Goal: Information Seeking & Learning: Check status

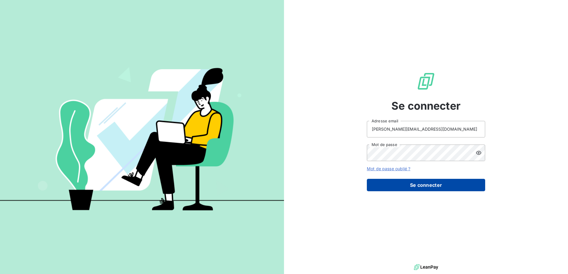
click at [425, 185] on button "Se connecter" at bounding box center [426, 185] width 118 height 12
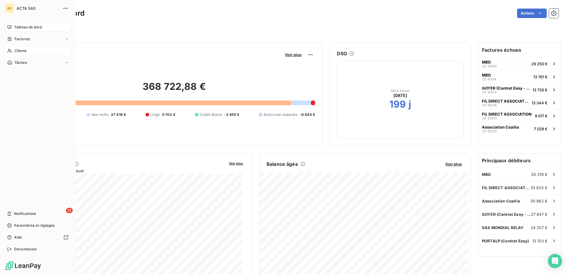
click at [19, 51] on span "Clients" at bounding box center [20, 50] width 12 height 5
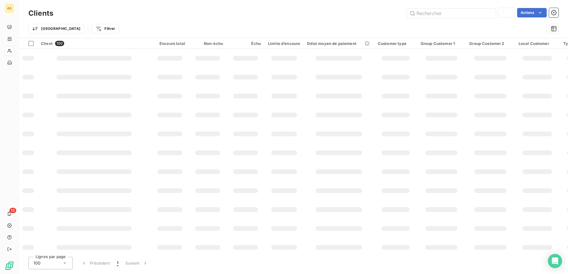
type input "ortho"
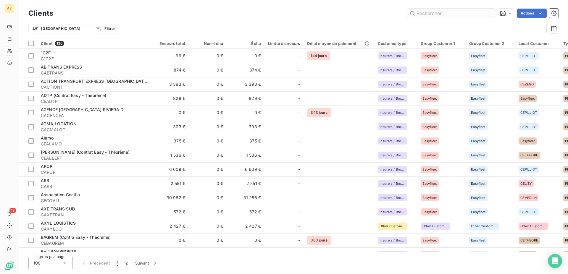
click at [432, 14] on input "text" at bounding box center [451, 13] width 89 height 9
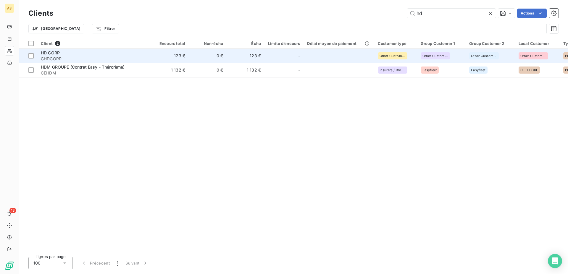
type input "hd"
click at [47, 54] on span "HD CORP" at bounding box center [50, 52] width 19 height 5
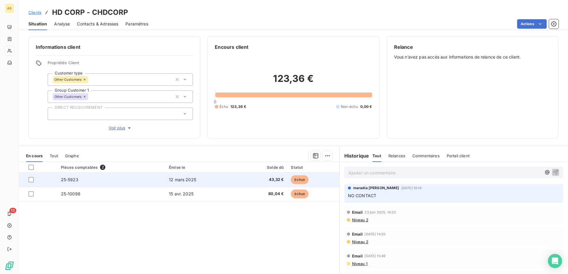
click at [181, 179] on span "12 mars 2025" at bounding box center [182, 179] width 27 height 5
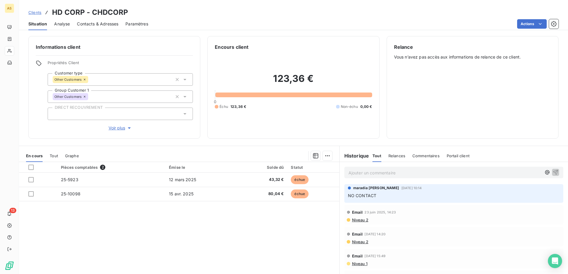
click at [97, 25] on span "Contacts & Adresses" at bounding box center [97, 24] width 41 height 6
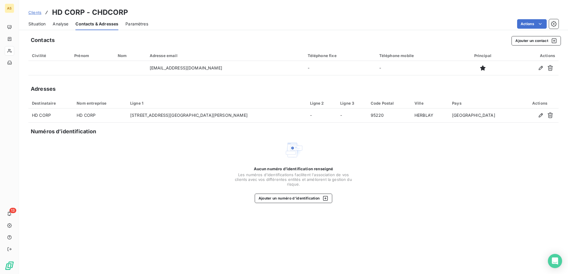
click at [39, 23] on span "Situation" at bounding box center [36, 24] width 17 height 6
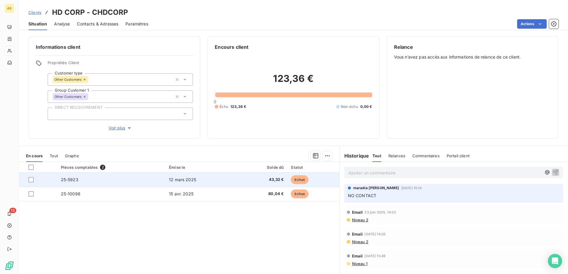
click at [169, 181] on span "12 mars 2025" at bounding box center [182, 179] width 27 height 5
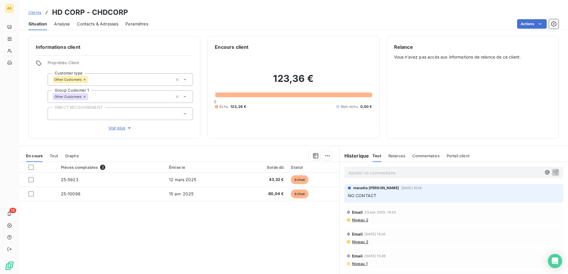
click at [84, 23] on span "Contacts & Adresses" at bounding box center [97, 24] width 41 height 6
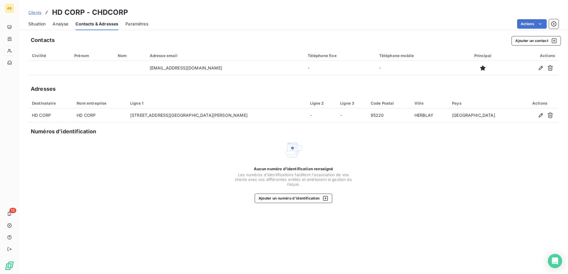
click at [42, 22] on span "Situation" at bounding box center [36, 24] width 17 height 6
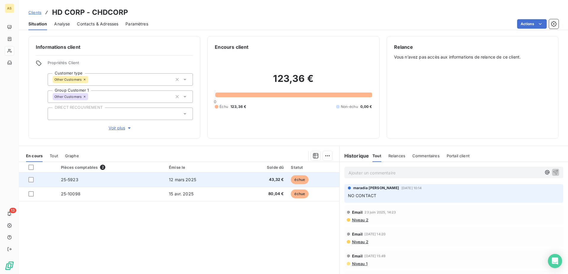
click at [177, 182] on span "12 mars 2025" at bounding box center [182, 179] width 27 height 5
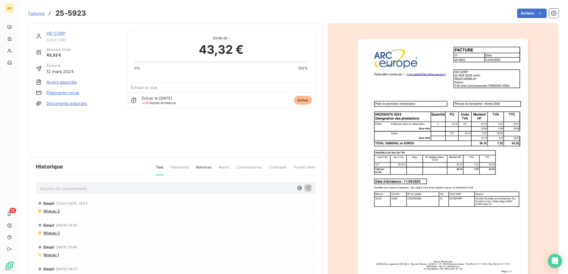
click at [394, 190] on img "button" at bounding box center [443, 159] width 170 height 241
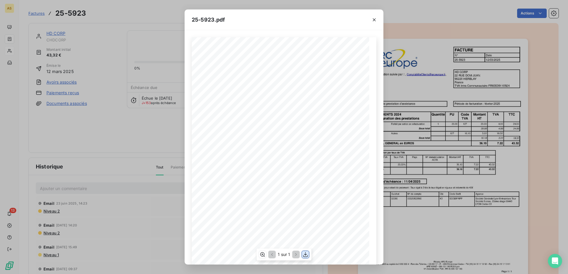
click at [308, 254] on icon "button" at bounding box center [306, 255] width 6 height 6
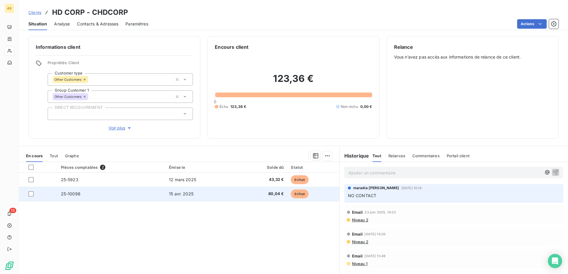
click at [252, 196] on span "80,04 €" at bounding box center [261, 194] width 43 height 6
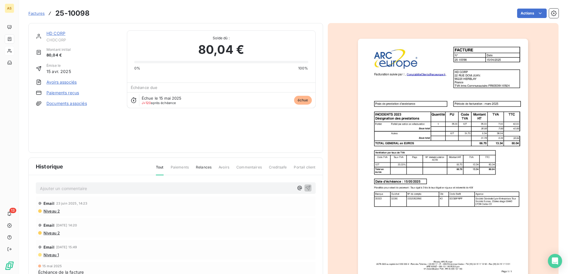
click at [448, 174] on img "button" at bounding box center [443, 159] width 170 height 241
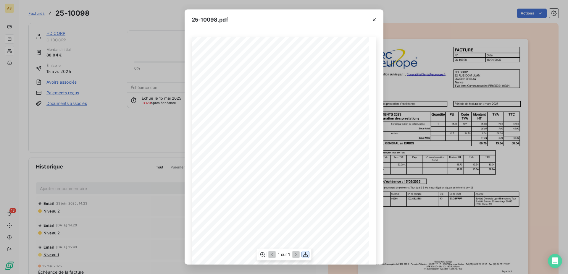
click at [305, 256] on icon "button" at bounding box center [306, 255] width 6 height 6
click at [375, 19] on icon "button" at bounding box center [374, 19] width 3 height 3
